Goal: Transaction & Acquisition: Book appointment/travel/reservation

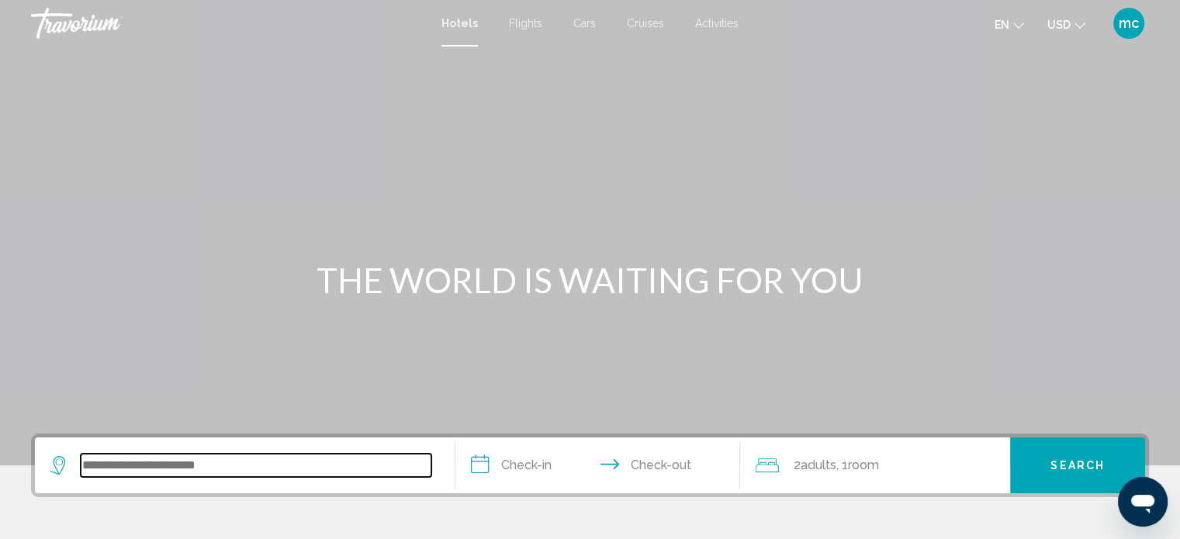
click at [237, 462] on input "Search widget" at bounding box center [256, 465] width 351 height 23
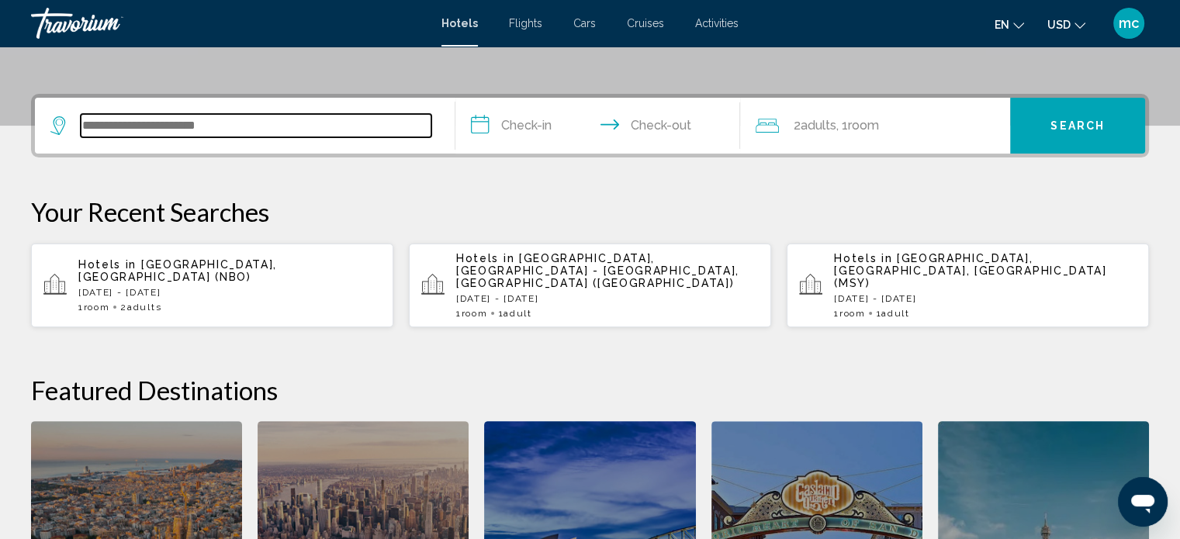
scroll to position [382, 0]
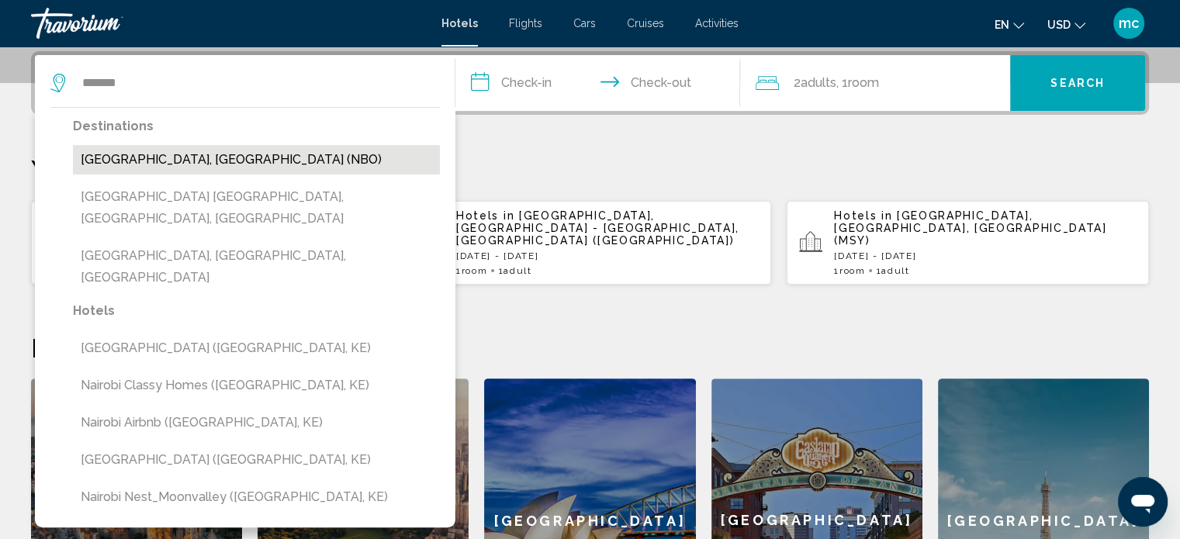
click at [161, 168] on button "[GEOGRAPHIC_DATA], [GEOGRAPHIC_DATA] (NBO)" at bounding box center [256, 159] width 367 height 29
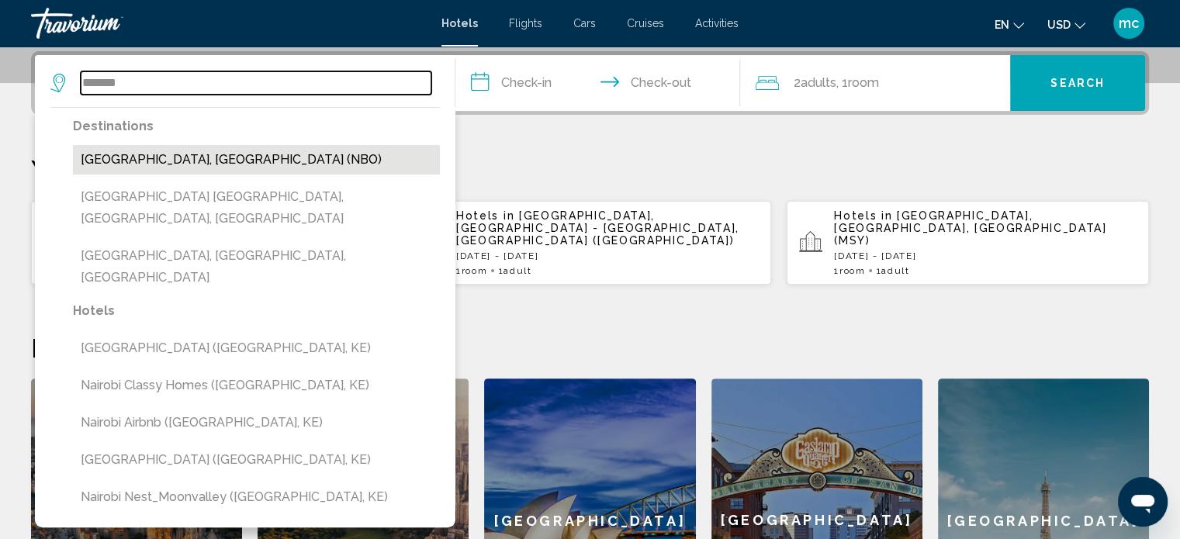
type input "**********"
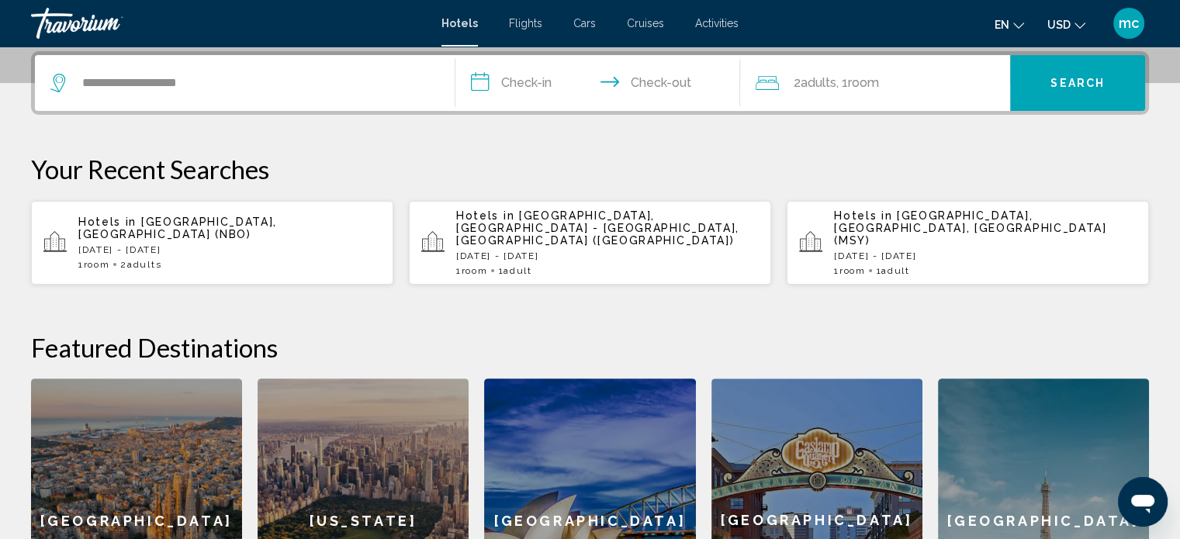
click at [528, 74] on input "**********" at bounding box center [601, 85] width 292 height 61
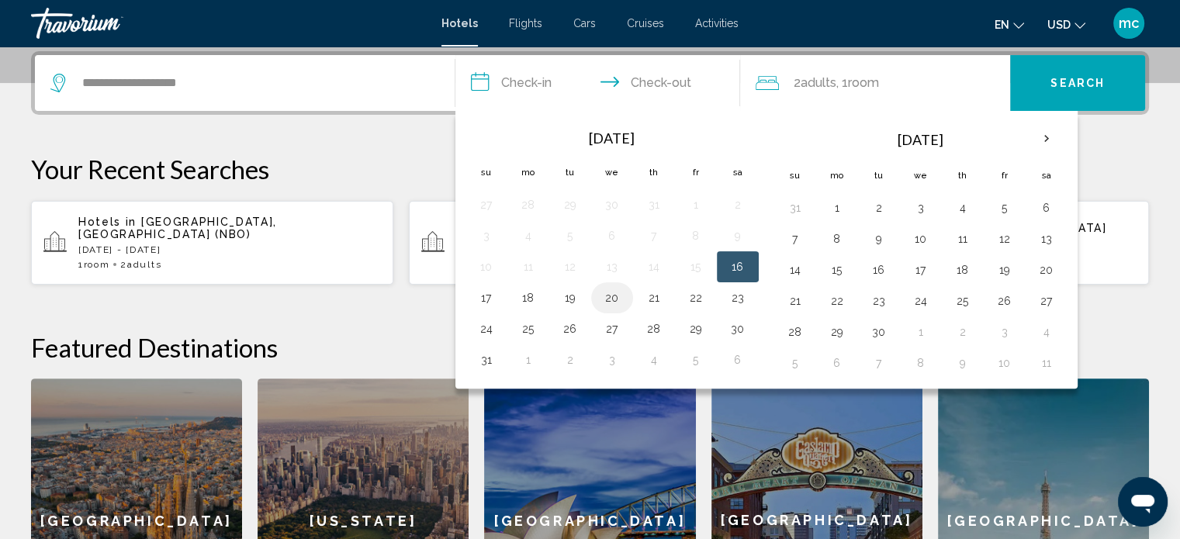
click at [614, 294] on button "20" at bounding box center [612, 298] width 25 height 22
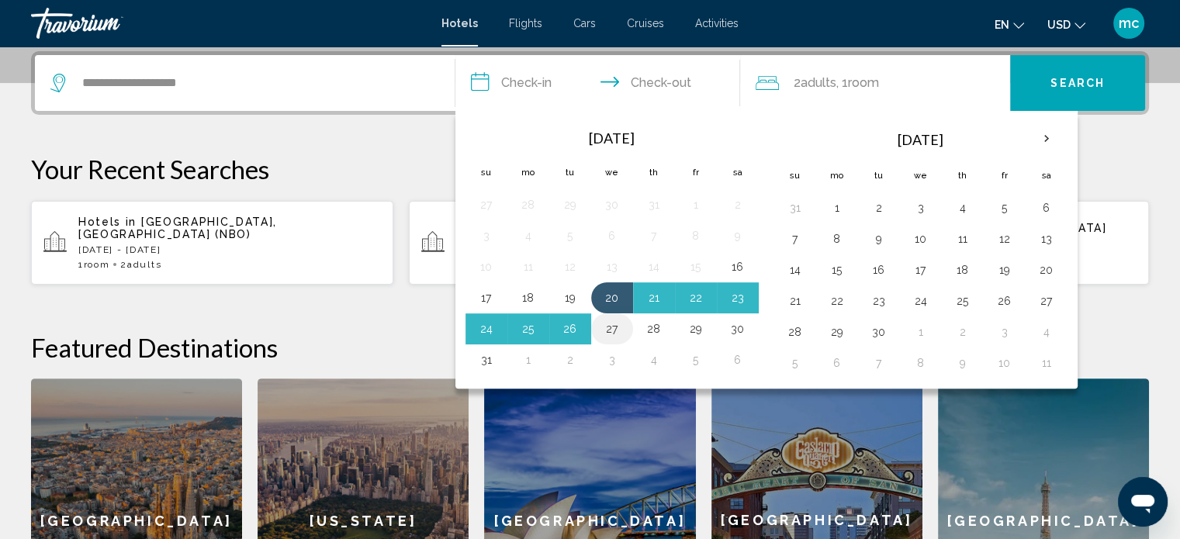
click at [611, 323] on button "27" at bounding box center [612, 329] width 25 height 22
type input "**********"
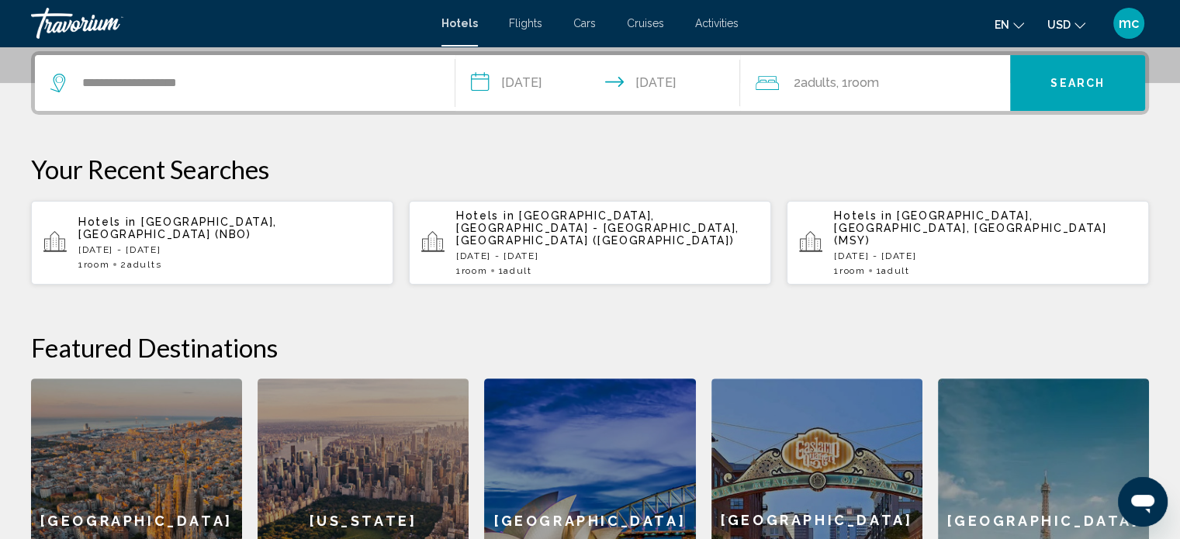
click at [853, 75] on span ", 1 Room rooms" at bounding box center [857, 83] width 43 height 22
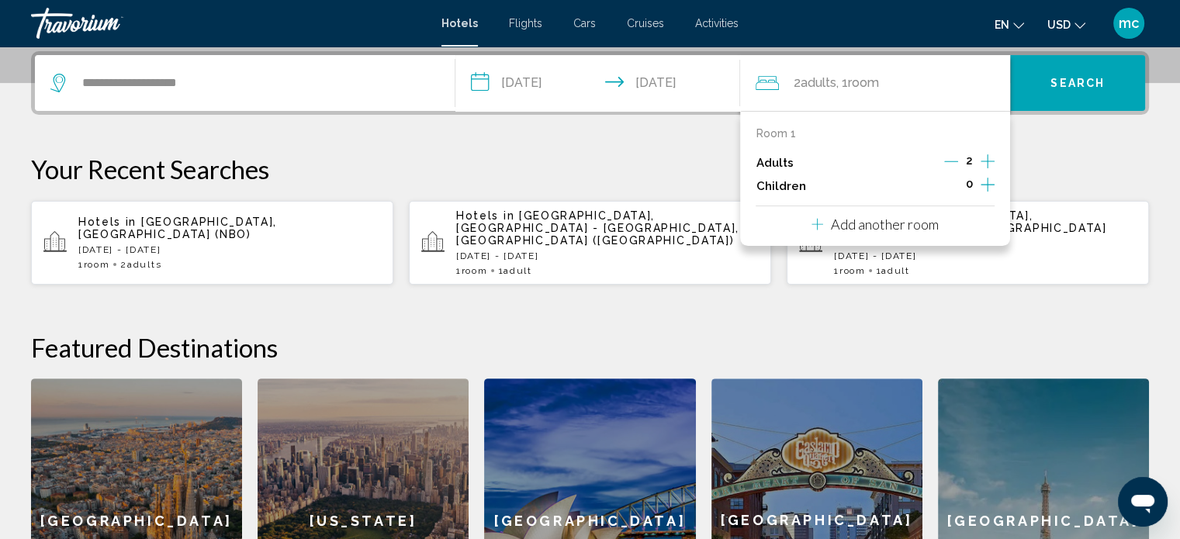
click at [950, 164] on icon "Decrement adults" at bounding box center [951, 161] width 14 height 14
click at [1026, 92] on button "Search" at bounding box center [1077, 83] width 135 height 56
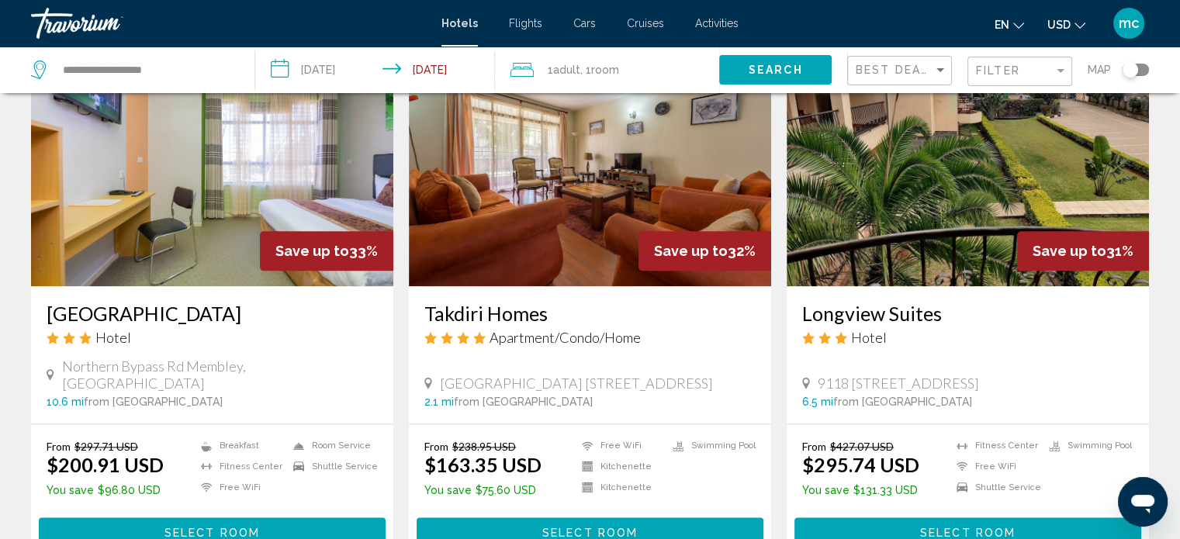
scroll to position [1893, 0]
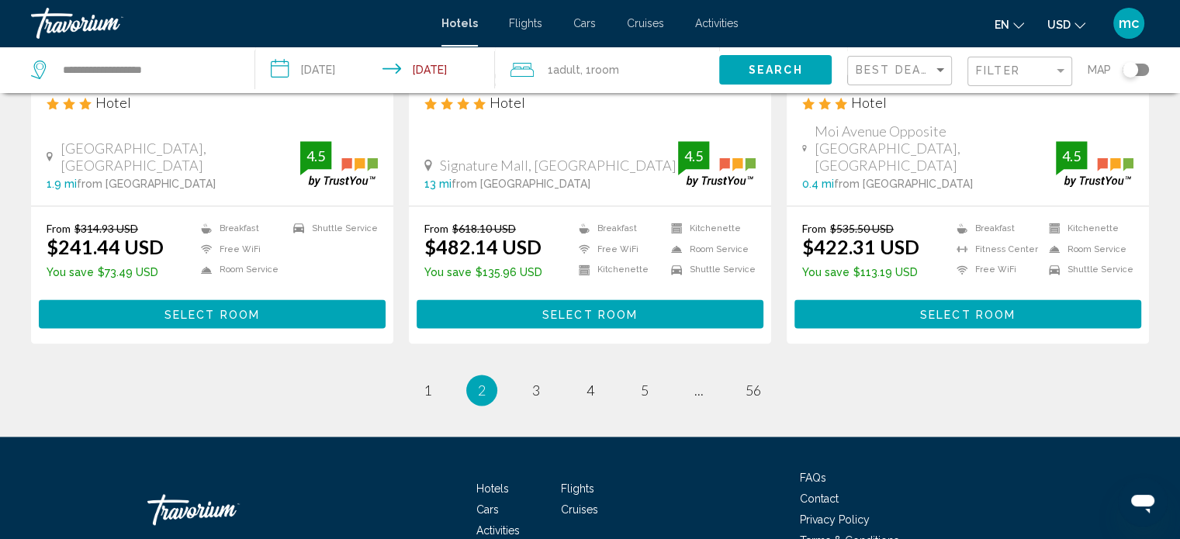
scroll to position [2098, 0]
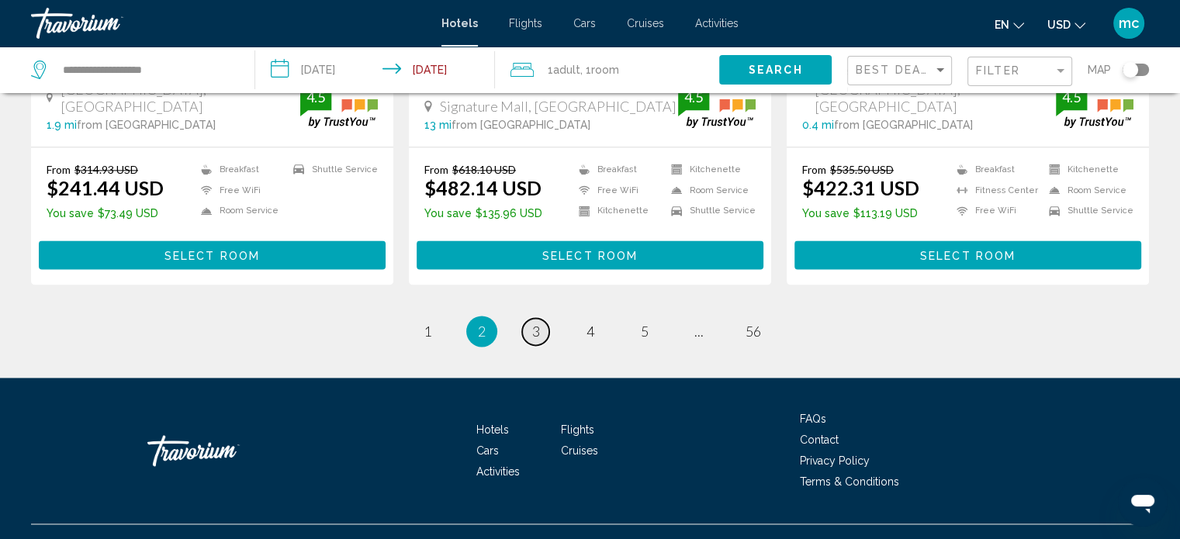
click at [535, 323] on span "3" at bounding box center [536, 331] width 8 height 17
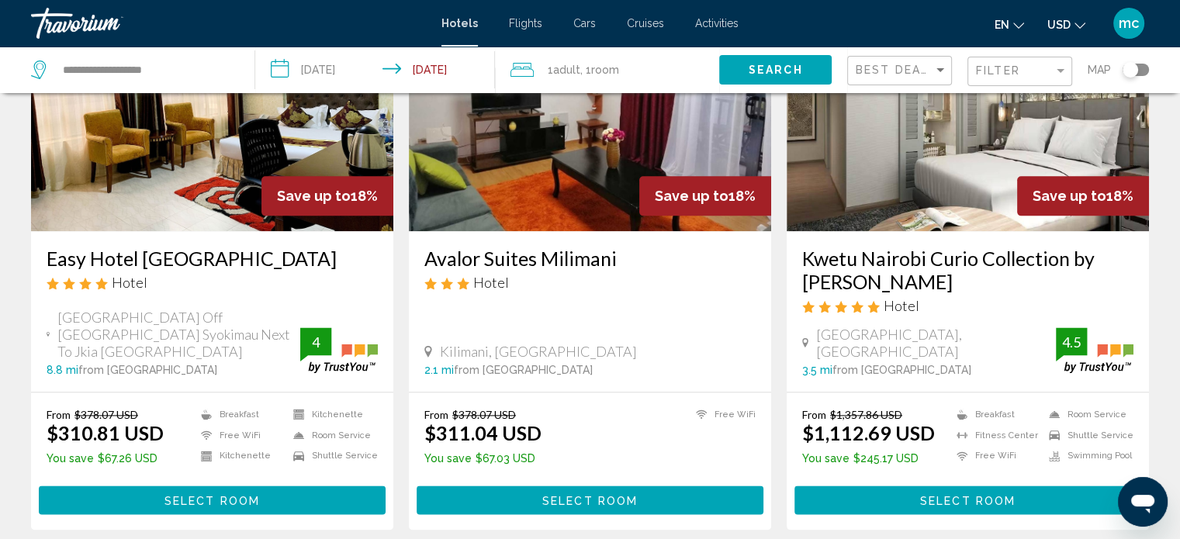
scroll to position [1924, 0]
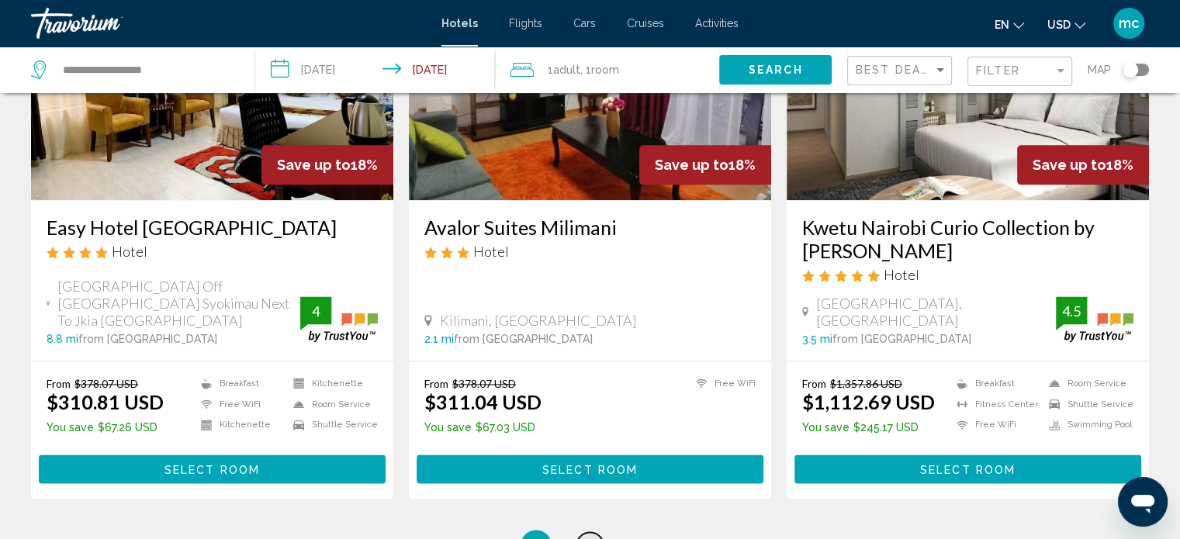
click at [587, 537] on span "4" at bounding box center [590, 545] width 8 height 17
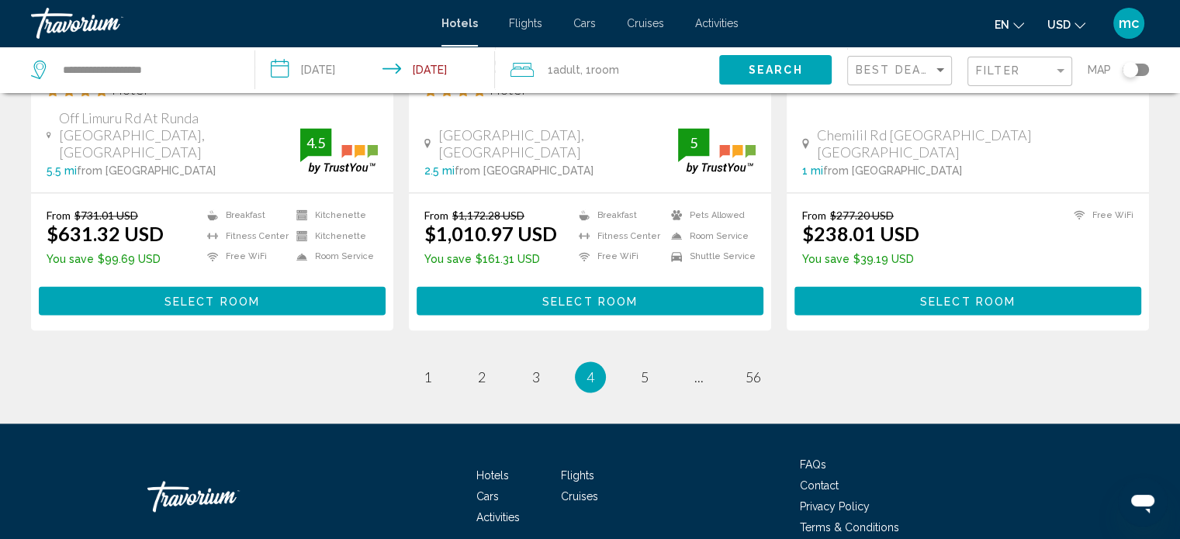
scroll to position [2110, 0]
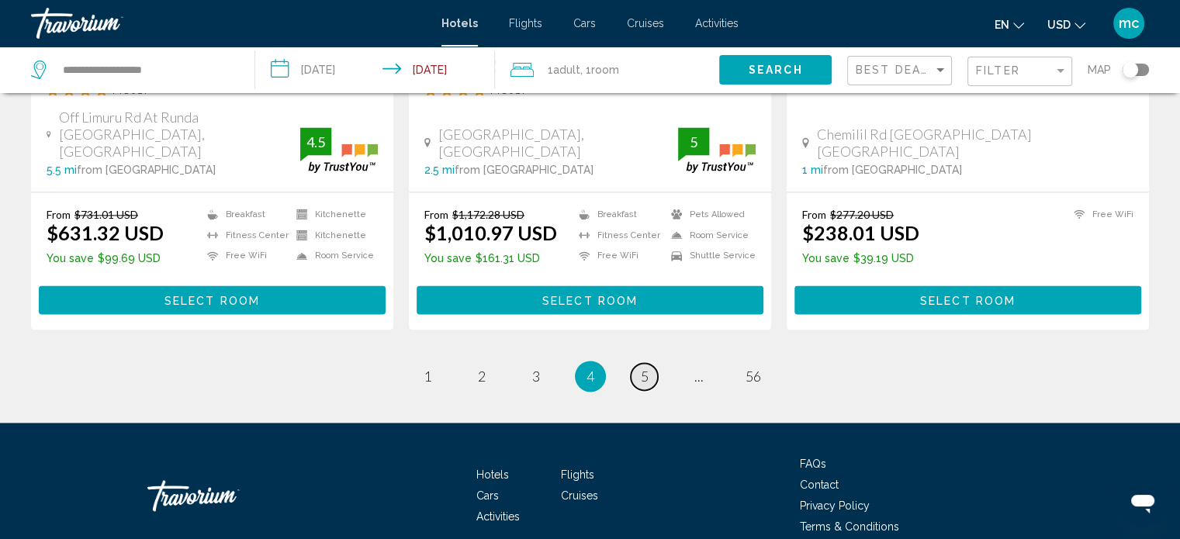
click at [647, 368] on span "5" at bounding box center [645, 376] width 8 height 17
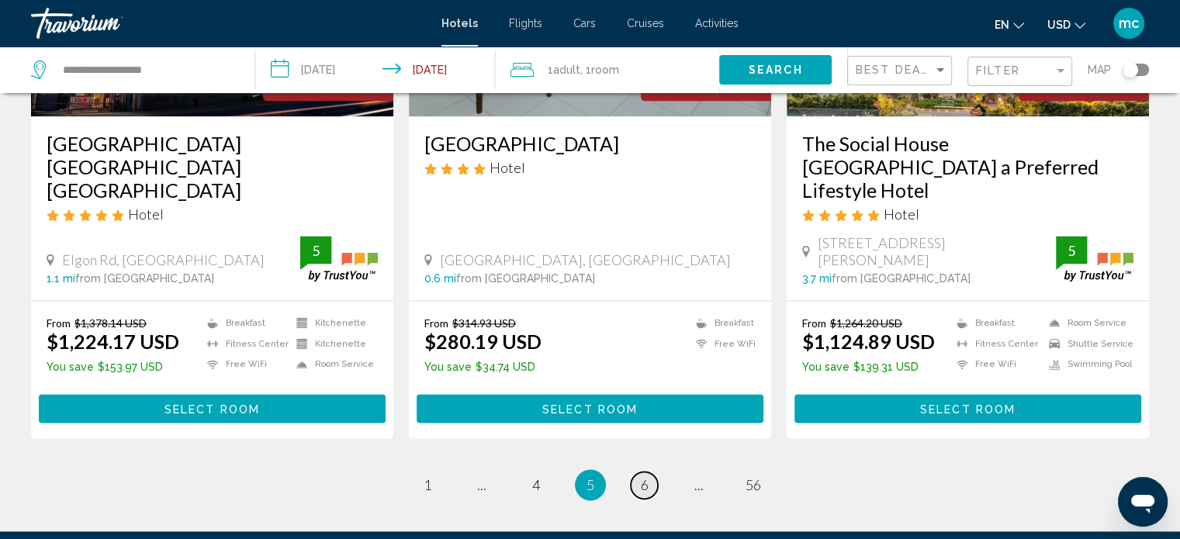
scroll to position [2098, 0]
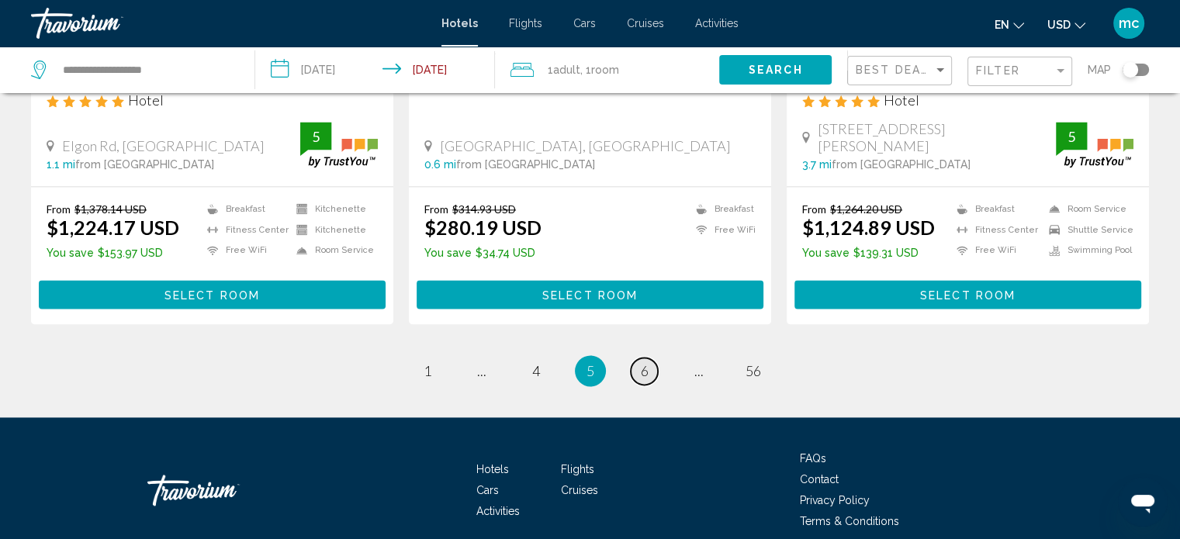
click at [645, 362] on span "6" at bounding box center [645, 370] width 8 height 17
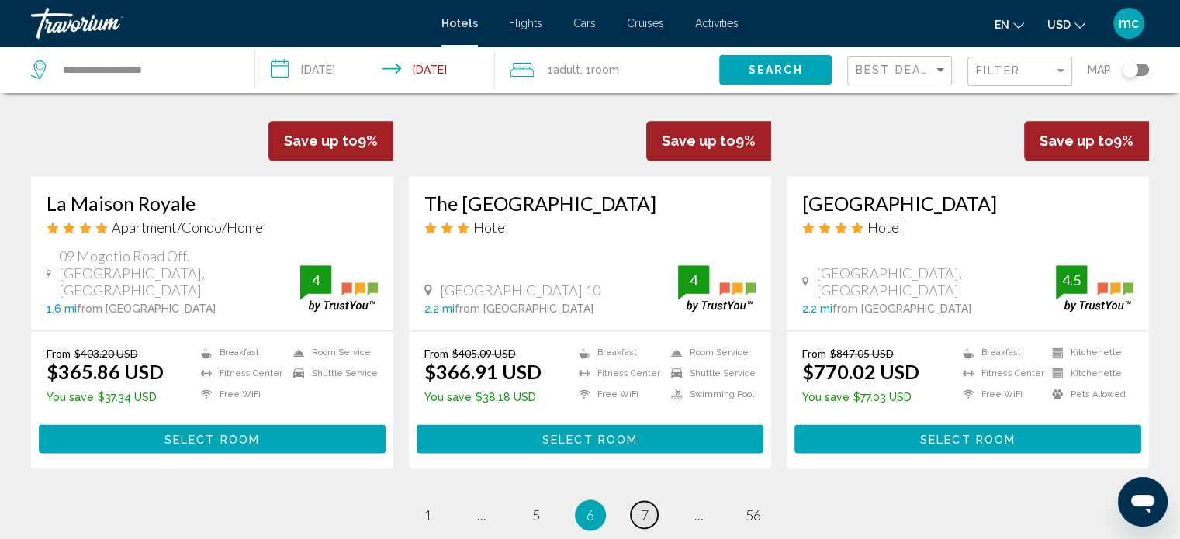
scroll to position [1955, 0]
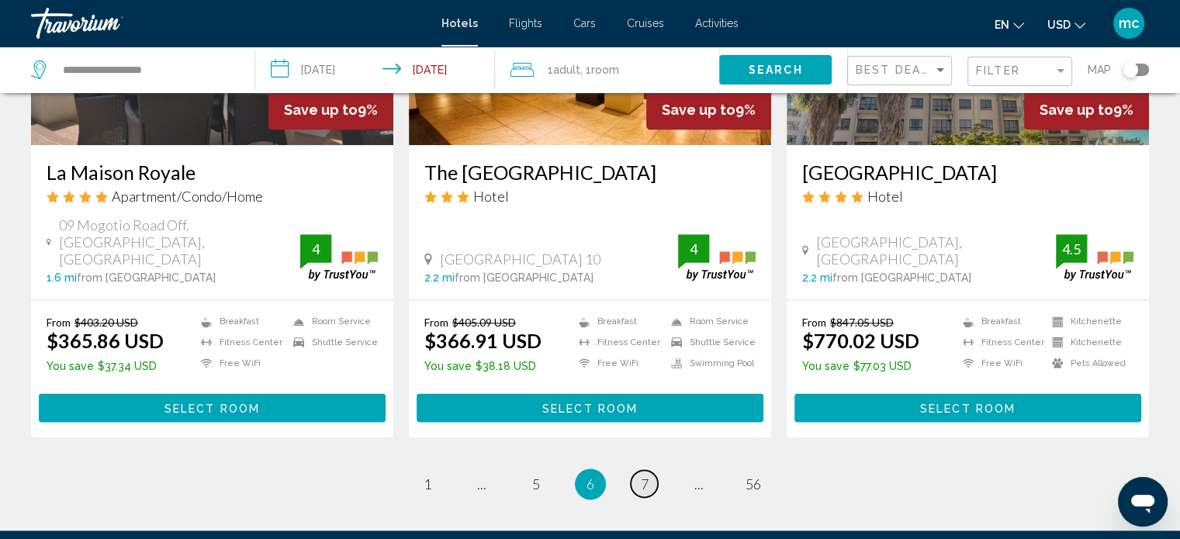
click at [642, 476] on span "7" at bounding box center [645, 484] width 8 height 17
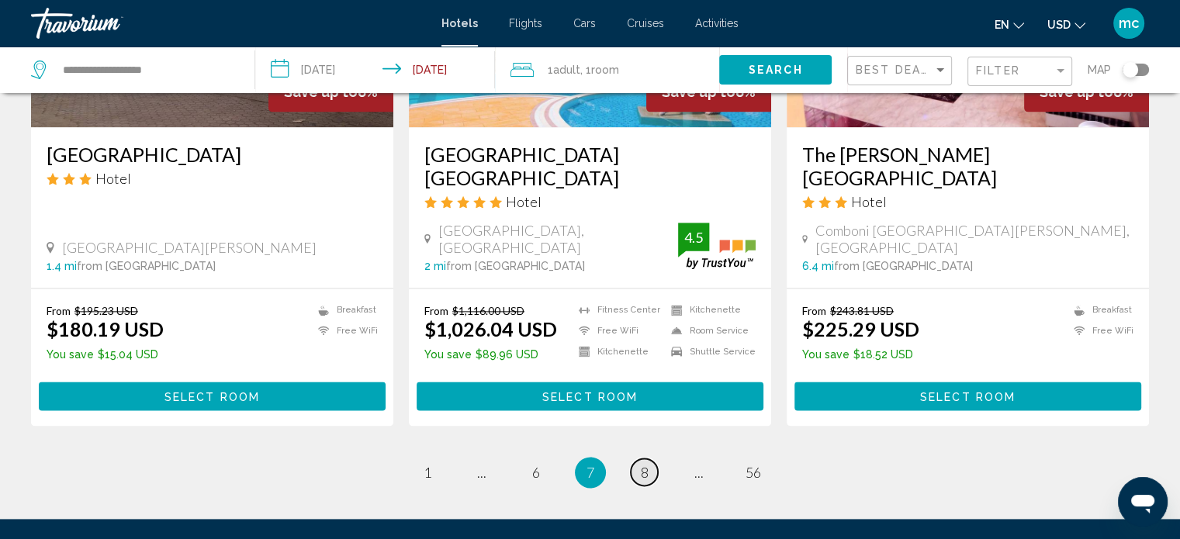
scroll to position [1986, 0]
